Goal: Entertainment & Leisure: Consume media (video, audio)

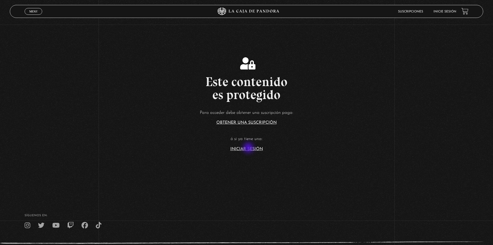
click at [249, 148] on link "Iniciar Sesión" at bounding box center [247, 149] width 33 height 4
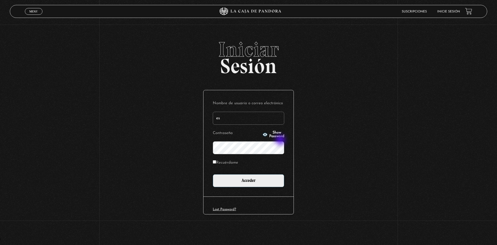
type input "[EMAIL_ADDRESS][DOMAIN_NAME]"
click at [213, 174] on input "Acceder" at bounding box center [248, 180] width 71 height 13
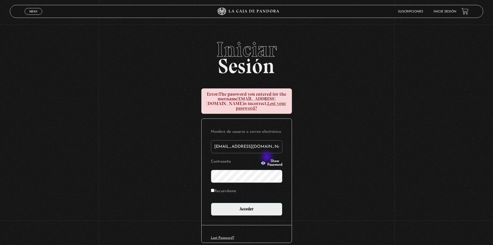
click at [268, 159] on span "Show Password" at bounding box center [275, 162] width 15 height 7
click at [211, 203] on input "Acceder" at bounding box center [246, 209] width 71 height 13
click at [261, 161] on icon "button" at bounding box center [263, 162] width 5 height 3
click at [194, 171] on div "Iniciar Sesión Error: The password you entered for the username esconstruccion@…" at bounding box center [246, 152] width 493 height 227
click at [235, 187] on label "Recuérdame" at bounding box center [223, 191] width 25 height 8
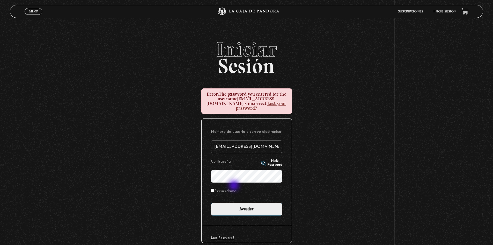
click at [214, 189] on input "Recuérdame" at bounding box center [212, 190] width 3 height 3
checkbox input "true"
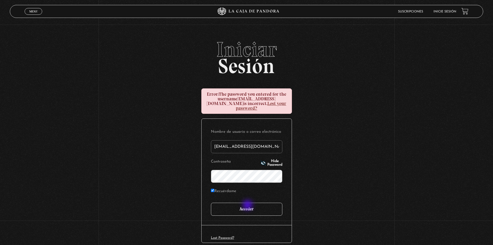
click at [248, 205] on input "Acceder" at bounding box center [246, 209] width 71 height 13
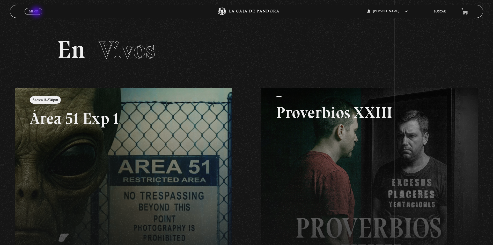
click at [37, 12] on span "Menu" at bounding box center [33, 11] width 9 height 3
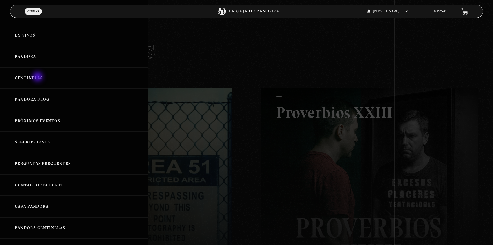
click at [38, 77] on link "Centinelas" at bounding box center [74, 77] width 148 height 21
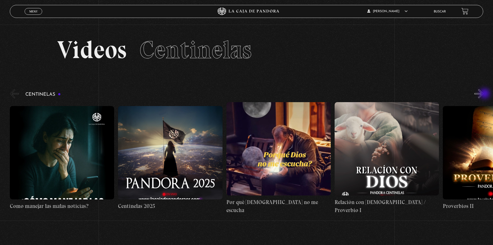
click at [484, 94] on button "»" at bounding box center [479, 93] width 9 height 9
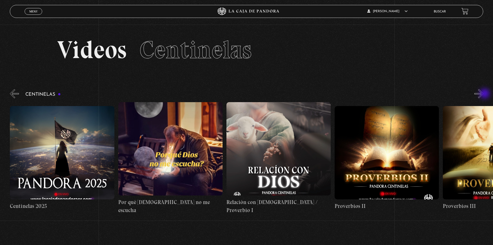
click at [484, 94] on button "»" at bounding box center [479, 93] width 9 height 9
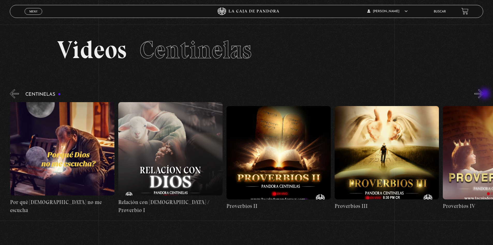
click at [484, 94] on button "»" at bounding box center [479, 93] width 9 height 9
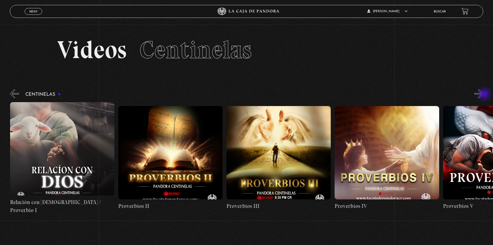
click at [484, 95] on button "»" at bounding box center [479, 93] width 9 height 9
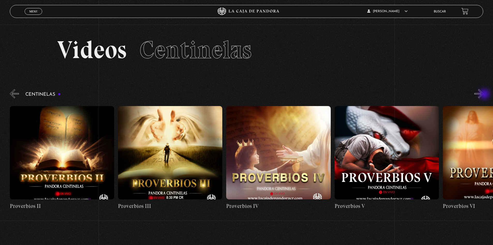
click at [484, 95] on button "»" at bounding box center [479, 93] width 9 height 9
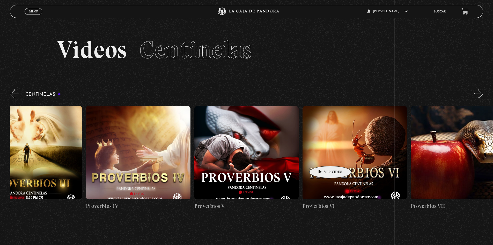
drag, startPoint x: 443, startPoint y: 150, endPoint x: 203, endPoint y: 162, distance: 240.9
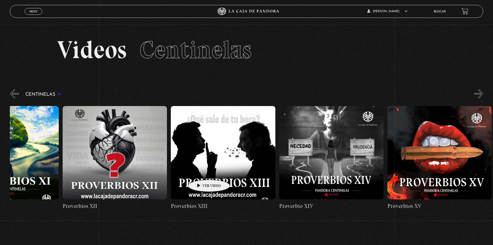
drag, startPoint x: 264, startPoint y: 166, endPoint x: 125, endPoint y: 175, distance: 138.9
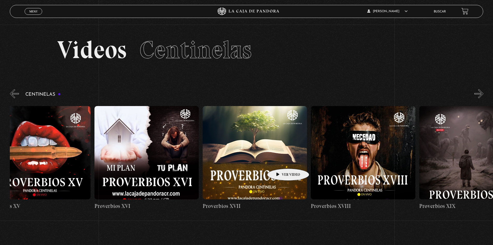
scroll to position [0, 2247]
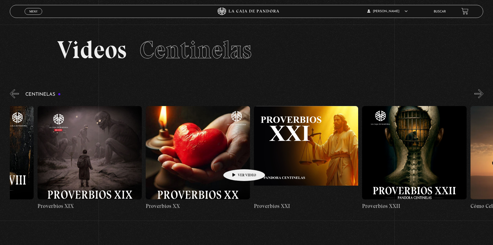
drag, startPoint x: 390, startPoint y: 153, endPoint x: 236, endPoint y: 161, distance: 154.1
click at [214, 156] on figure at bounding box center [198, 152] width 104 height 93
